Goal: Task Accomplishment & Management: Manage account settings

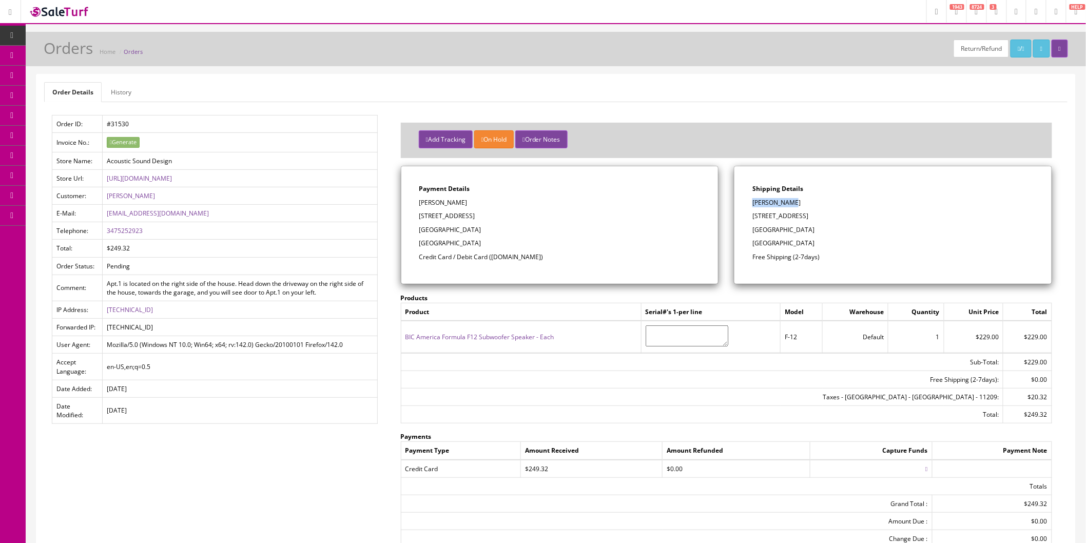
drag, startPoint x: 796, startPoint y: 202, endPoint x: 754, endPoint y: 203, distance: 42.1
click at [754, 203] on p "[PERSON_NAME]" at bounding box center [893, 202] width 281 height 9
copy p "[PERSON_NAME]"
drag, startPoint x: 795, startPoint y: 217, endPoint x: 755, endPoint y: 218, distance: 40.0
click at [755, 218] on p "[STREET_ADDRESS]" at bounding box center [893, 216] width 281 height 9
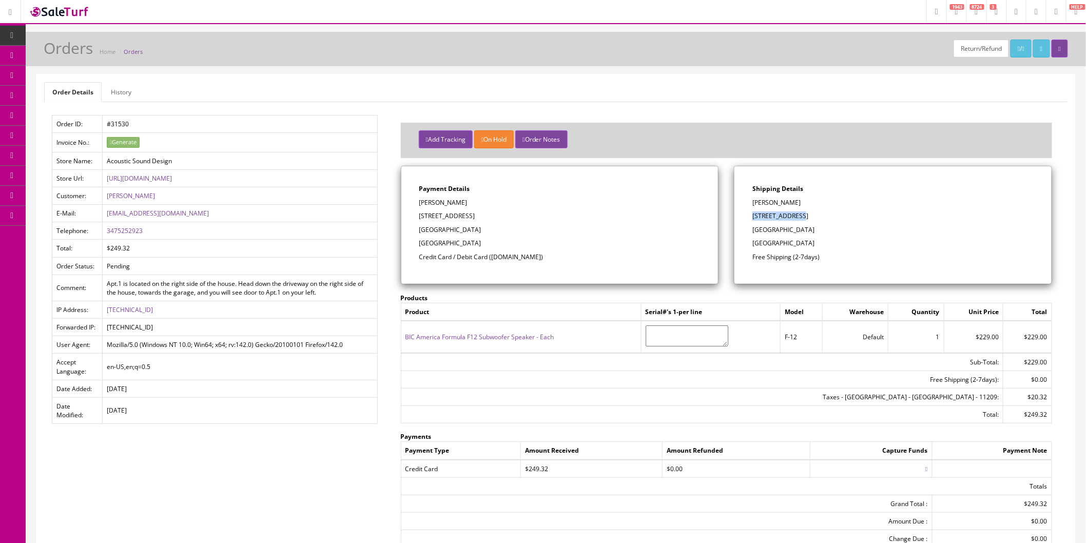
copy p "[STREET_ADDRESS]"
drag, startPoint x: 820, startPoint y: 218, endPoint x: 798, endPoint y: 218, distance: 22.1
click at [798, 218] on p "[STREET_ADDRESS]" at bounding box center [893, 216] width 281 height 9
copy p "Apt. 1"
drag, startPoint x: 810, startPoint y: 230, endPoint x: 792, endPoint y: 229, distance: 18.0
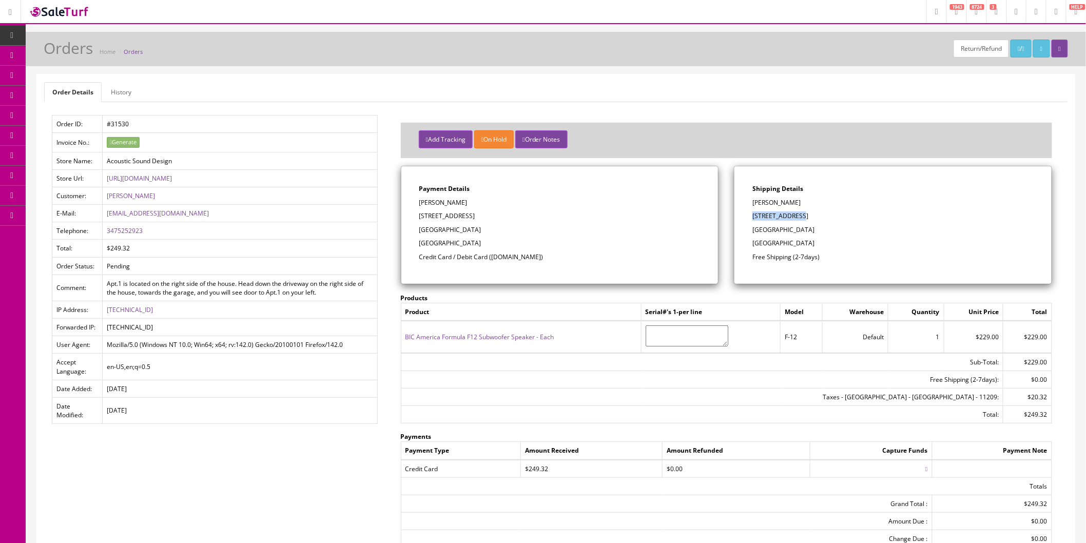
click at [792, 229] on p "[GEOGRAPHIC_DATA]" at bounding box center [893, 229] width 281 height 9
copy p "11209"
drag, startPoint x: 147, startPoint y: 228, endPoint x: 105, endPoint y: 230, distance: 42.6
click at [105, 230] on td "3475252923" at bounding box center [240, 230] width 275 height 17
copy link "3475252923"
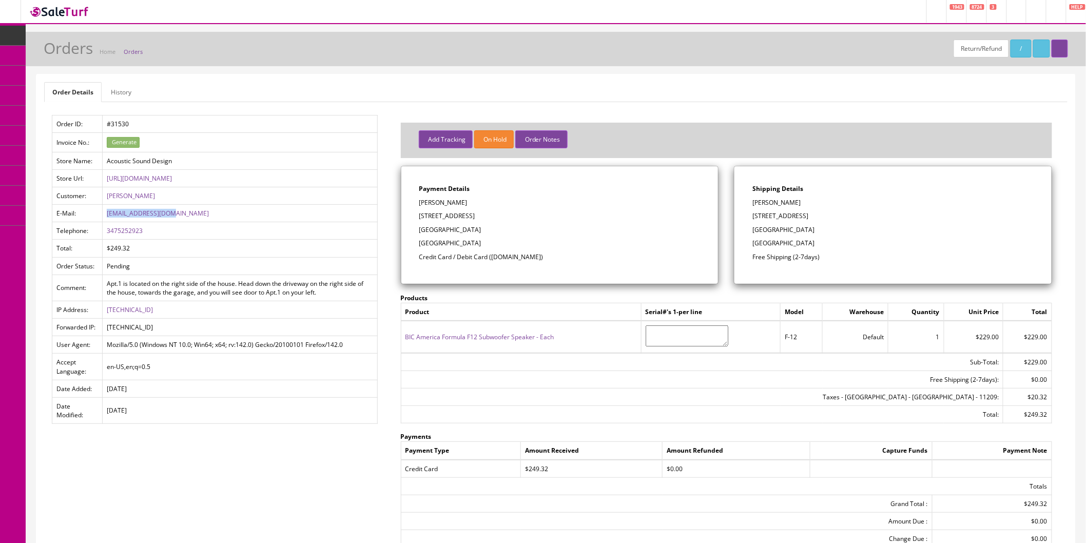
drag, startPoint x: 182, startPoint y: 218, endPoint x: 106, endPoint y: 219, distance: 76.0
click at [106, 219] on td "[EMAIL_ADDRESS][DOMAIN_NAME]" at bounding box center [240, 213] width 275 height 17
copy link "[EMAIL_ADDRESS][DOMAIN_NAME]"
click at [437, 136] on button "Add Tracking" at bounding box center [446, 139] width 54 height 18
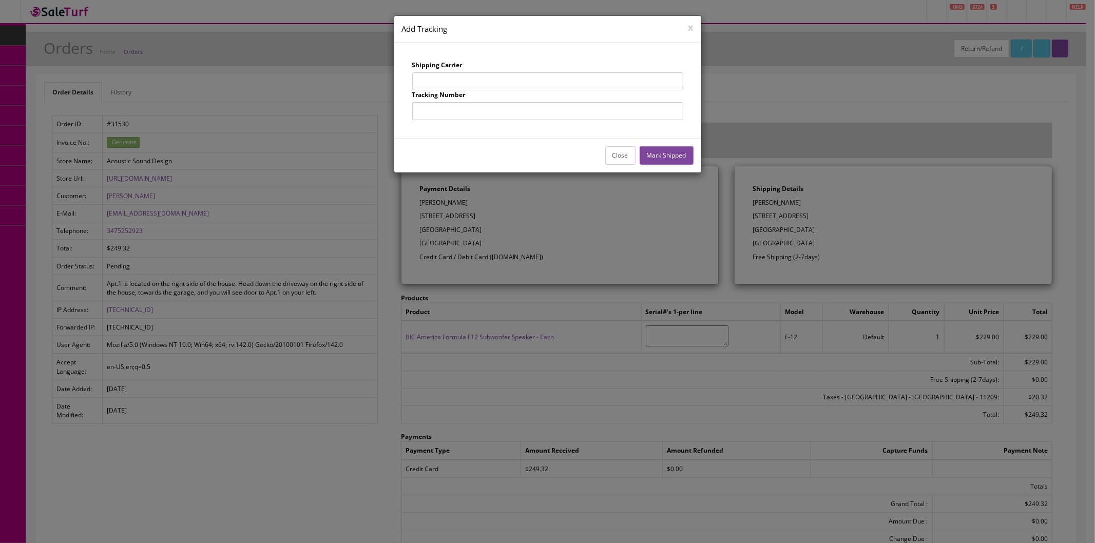
drag, startPoint x: 452, startPoint y: 83, endPoint x: 455, endPoint y: 90, distance: 8.5
click at [451, 83] on input "text" at bounding box center [547, 81] width 271 height 18
type input "UPS"
click at [486, 112] on input "text" at bounding box center [547, 111] width 271 height 18
type input "1Z863E834257447943"
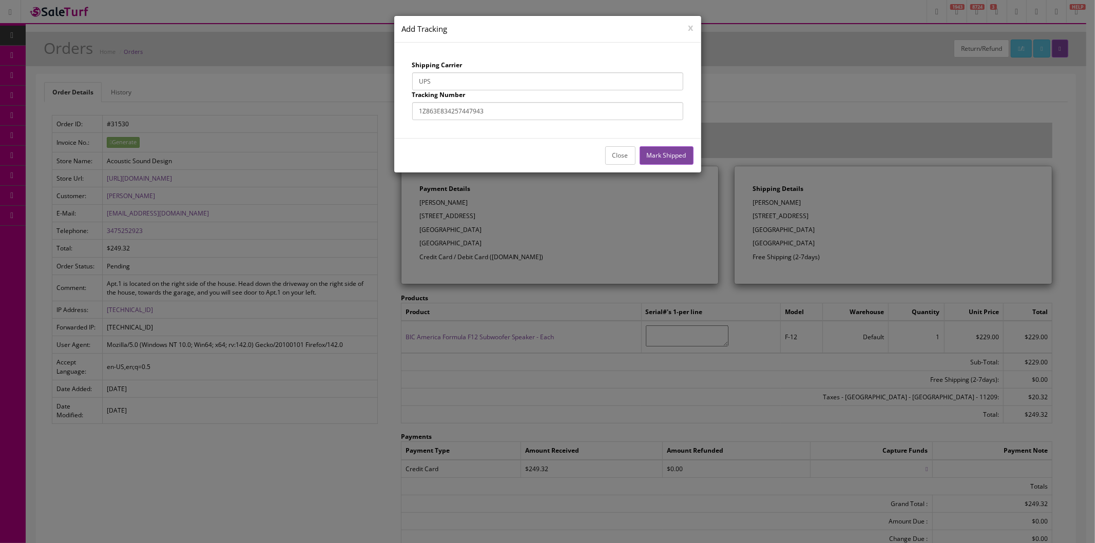
click at [654, 158] on button "Mark Shipped" at bounding box center [667, 155] width 54 height 18
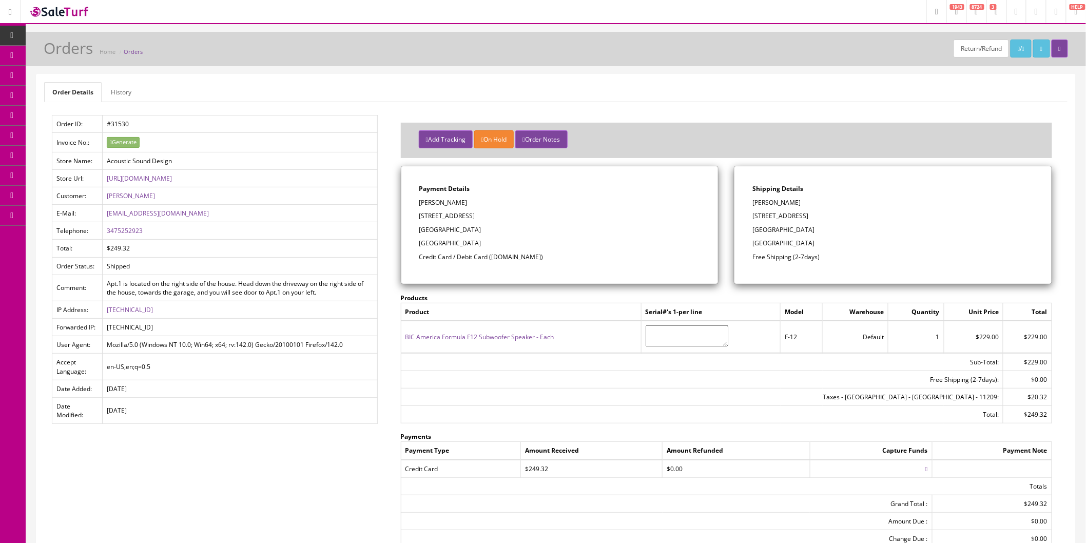
click at [68, 114] on span "Order List" at bounding box center [75, 115] width 28 height 9
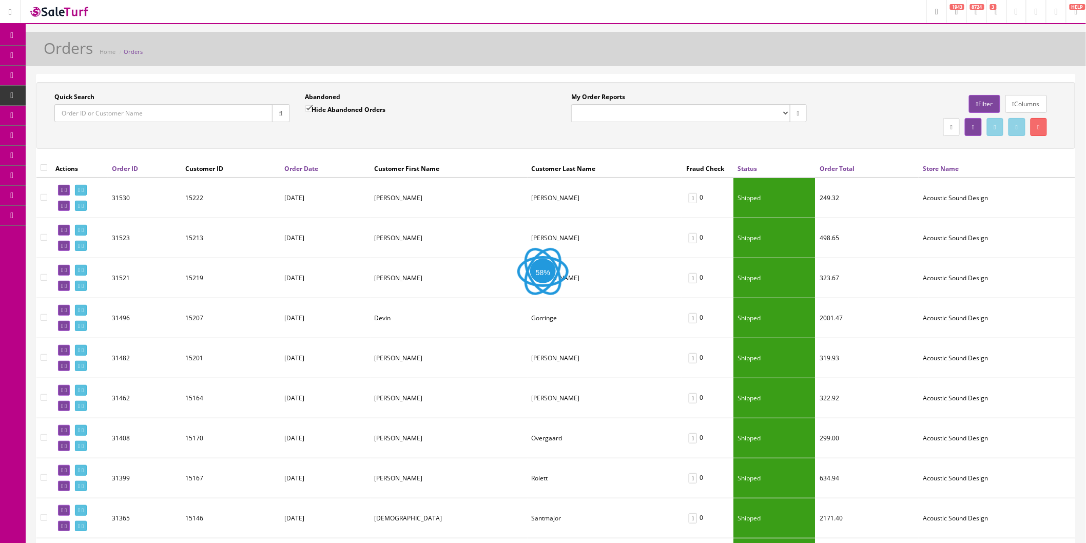
click at [207, 116] on input "Quick Search" at bounding box center [163, 113] width 218 height 18
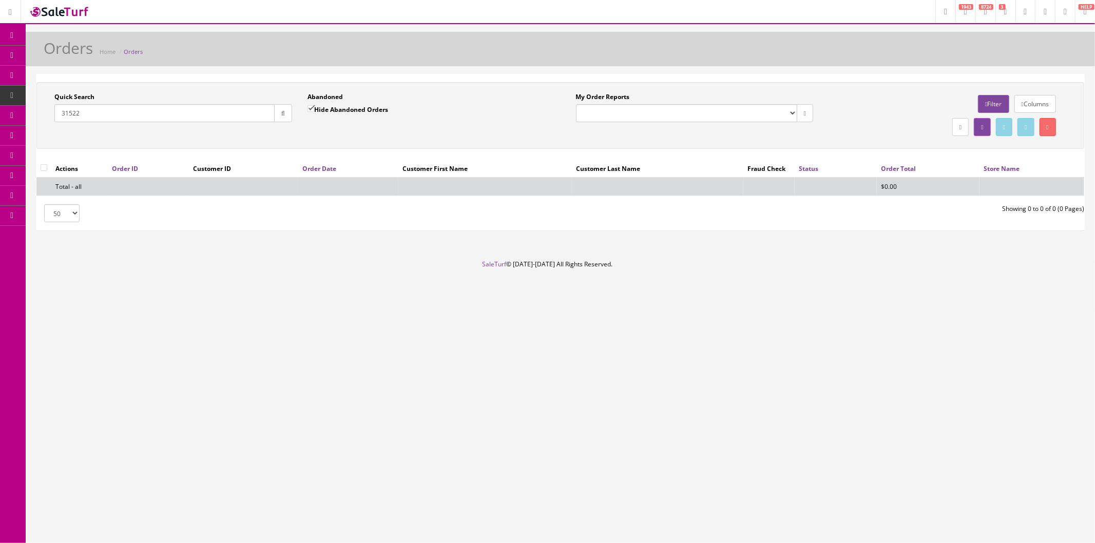
type input "31522"
click at [288, 114] on button "button" at bounding box center [283, 113] width 18 height 18
